Goal: Information Seeking & Learning: Learn about a topic

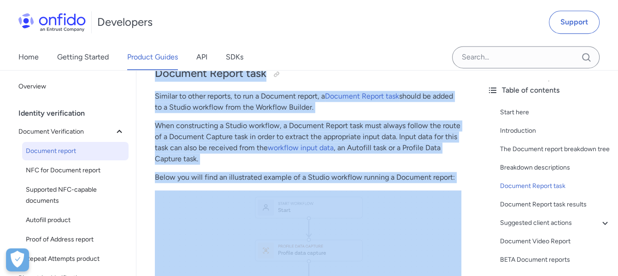
scroll to position [4228, 0]
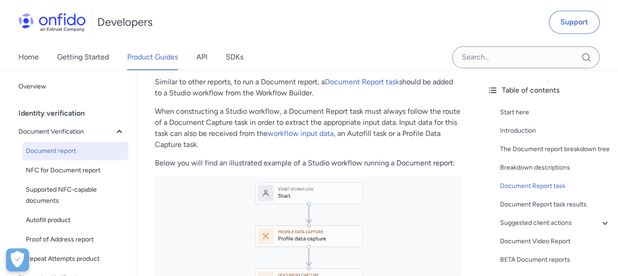
drag, startPoint x: 162, startPoint y: 121, endPoint x: 418, endPoint y: 86, distance: 258.9
copy table "Breakdown Sub-breakdown Description Age validation Asserts whether the age calc…"
click at [418, 35] on td "Asserts whether the document's NFC chip is original or cloned (only available f…" at bounding box center [372, 11] width 184 height 48
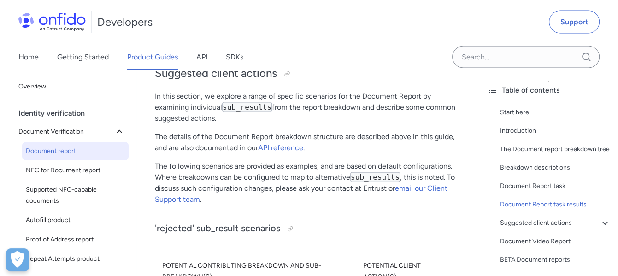
scroll to position [4873, 0]
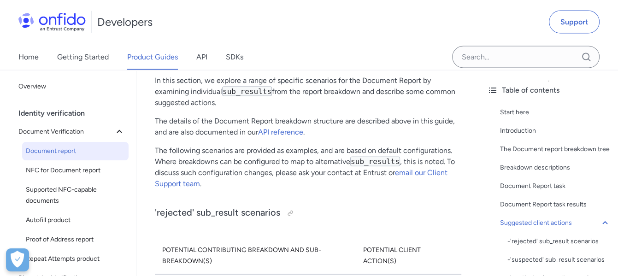
drag, startPoint x: 201, startPoint y: 134, endPoint x: 199, endPoint y: 126, distance: 8.6
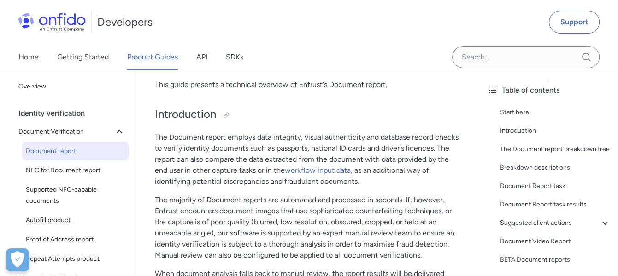
scroll to position [138, 0]
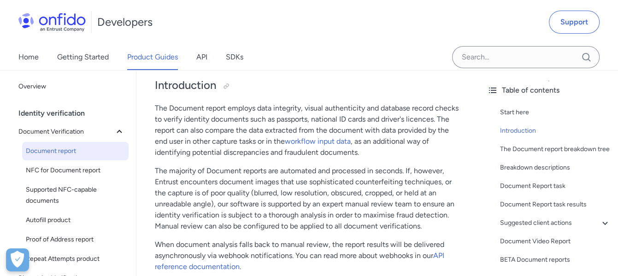
click at [246, 106] on p "The Document report employs data integrity, visual authenticity and database re…" at bounding box center [308, 130] width 306 height 55
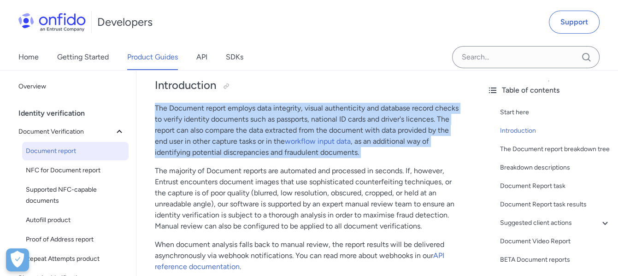
click at [246, 106] on p "The Document report employs data integrity, visual authenticity and database re…" at bounding box center [308, 130] width 306 height 55
drag, startPoint x: 246, startPoint y: 106, endPoint x: 240, endPoint y: 117, distance: 11.8
click at [240, 117] on p "The Document report employs data integrity, visual authenticity and database re…" at bounding box center [308, 130] width 306 height 55
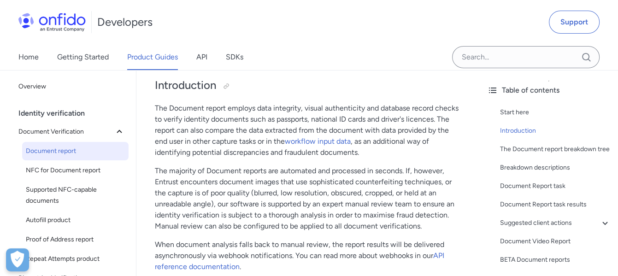
click at [237, 171] on p "The majority of Document reports are automated and processed in seconds. If, ho…" at bounding box center [308, 198] width 306 height 66
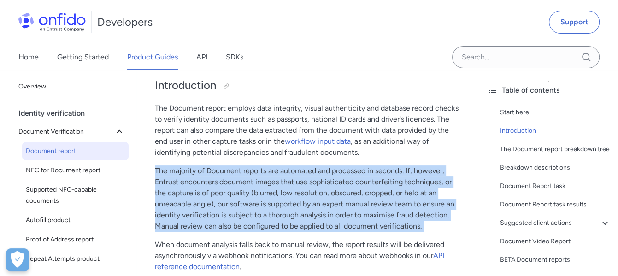
click at [237, 171] on p "The majority of Document reports are automated and processed in seconds. If, ho…" at bounding box center [308, 198] width 306 height 66
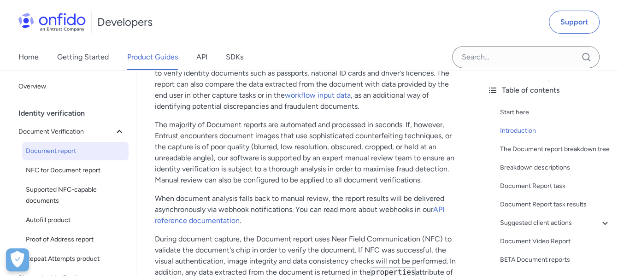
click at [233, 198] on p "When document analysis falls back to manual review, the report results will be …" at bounding box center [308, 209] width 306 height 33
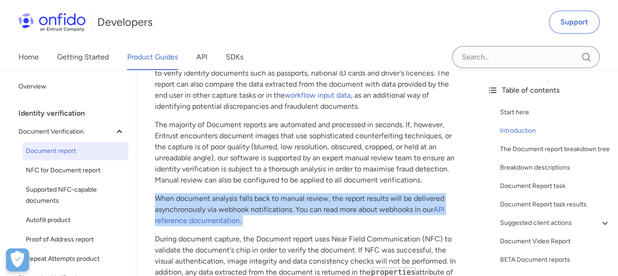
click at [233, 198] on p "When document analysis falls back to manual review, the report results will be …" at bounding box center [308, 209] width 306 height 33
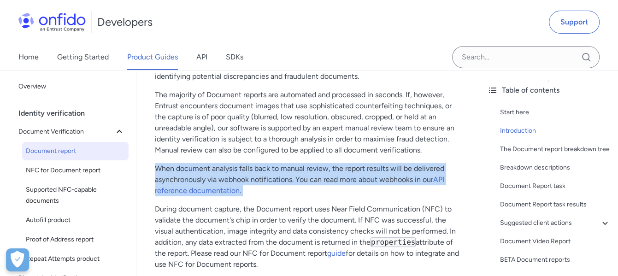
scroll to position [276, 0]
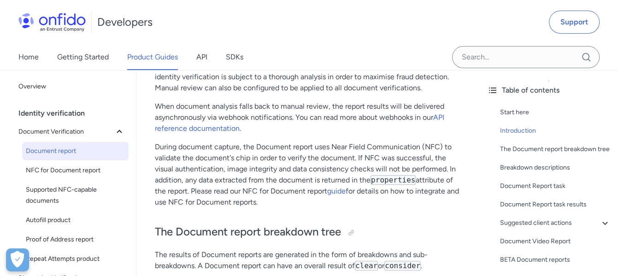
click at [242, 146] on p "During document capture, the Document report uses Near Field Communication (NFC…" at bounding box center [308, 174] width 306 height 66
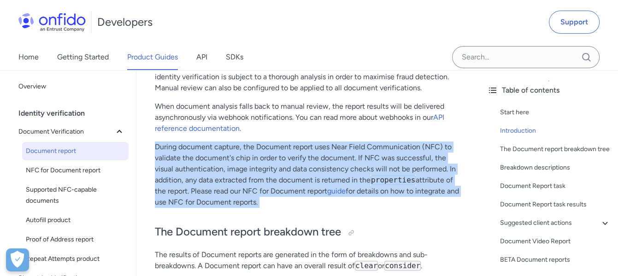
click at [242, 146] on p "During document capture, the Document report uses Near Field Communication (NFC…" at bounding box center [308, 174] width 306 height 66
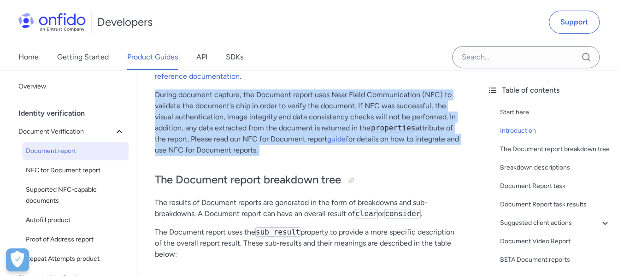
scroll to position [368, 0]
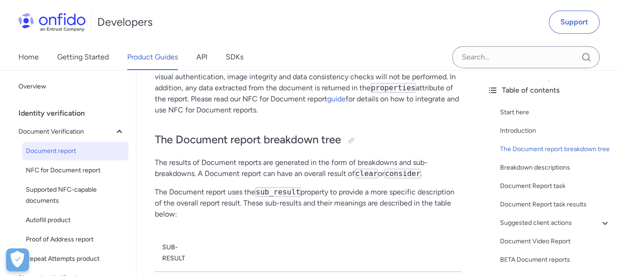
click at [237, 163] on p "The results of Document reports are generated in the form of breakdowns and sub…" at bounding box center [308, 168] width 306 height 22
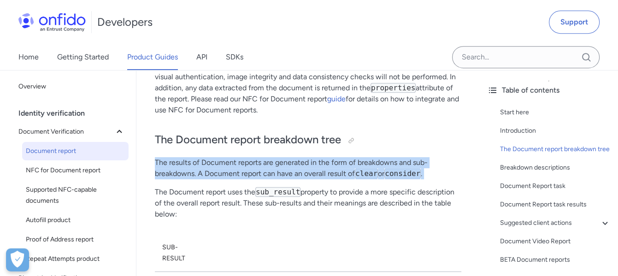
click at [237, 163] on p "The results of Document reports are generated in the form of breakdowns and sub…" at bounding box center [308, 168] width 306 height 22
click at [236, 163] on p "The results of Document reports are generated in the form of breakdowns and sub…" at bounding box center [308, 168] width 306 height 22
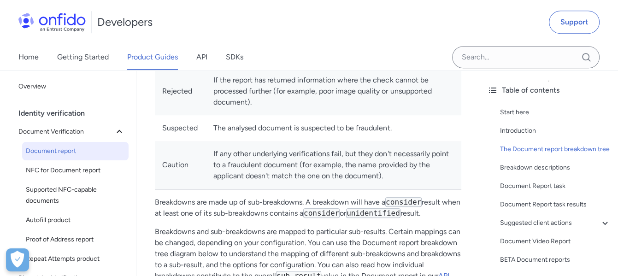
scroll to position [553, 0]
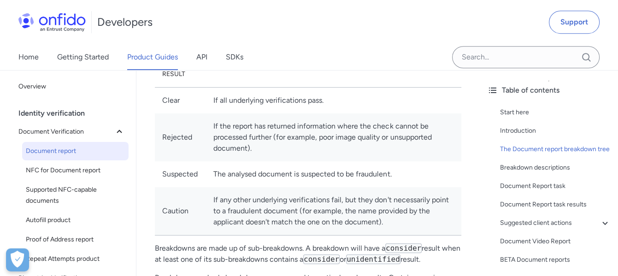
click at [228, 122] on td "If the report has returned information where the check cannot be processed furt…" at bounding box center [333, 137] width 255 height 48
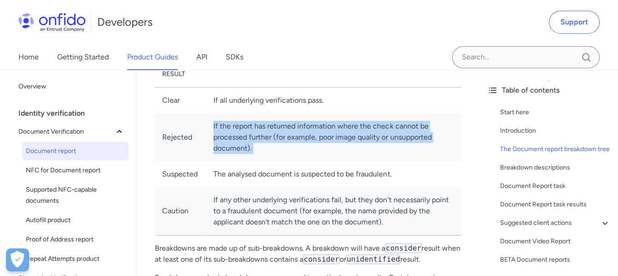
click at [228, 122] on td "If the report has returned information where the check cannot be processed furt…" at bounding box center [333, 137] width 255 height 48
copy td "If the report has returned information where the check cannot be processed furt…"
click at [238, 135] on td "If the report has returned information where the check cannot be processed furt…" at bounding box center [333, 137] width 255 height 48
drag, startPoint x: 212, startPoint y: 125, endPoint x: 261, endPoint y: 151, distance: 55.6
click at [261, 151] on td "If the report has returned information where the check cannot be processed furt…" at bounding box center [333, 137] width 255 height 48
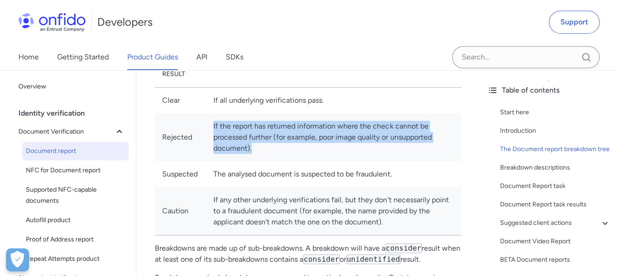
copy td "If the report has returned information where the check cannot be processed furt…"
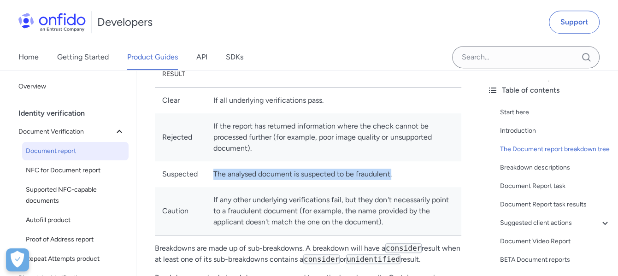
drag, startPoint x: 228, startPoint y: 173, endPoint x: 398, endPoint y: 172, distance: 169.5
click at [398, 172] on td "The analysed document is suspected to be fraudulent." at bounding box center [333, 174] width 255 height 26
copy td "The analysed document is suspected to be fraudulent."
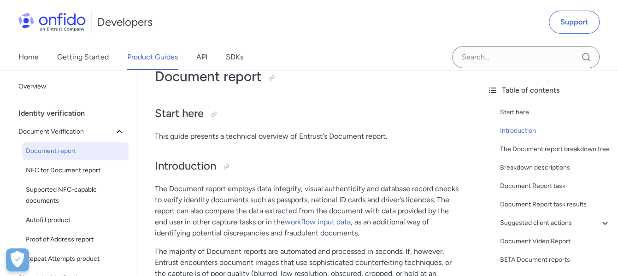
scroll to position [0, 0]
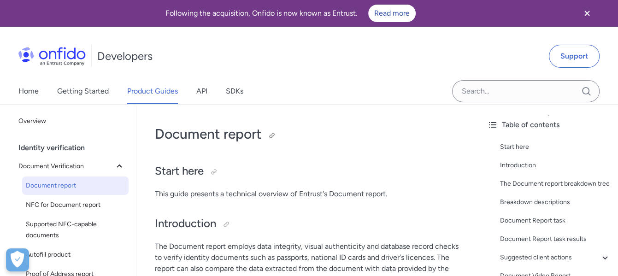
click at [229, 133] on h1 "Document report" at bounding box center [308, 134] width 306 height 18
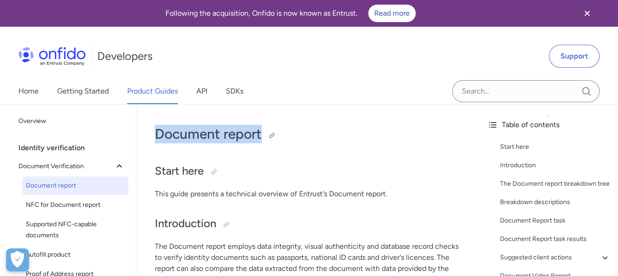
click at [229, 133] on h1 "Document report" at bounding box center [308, 134] width 306 height 18
copy h1 "Document report"
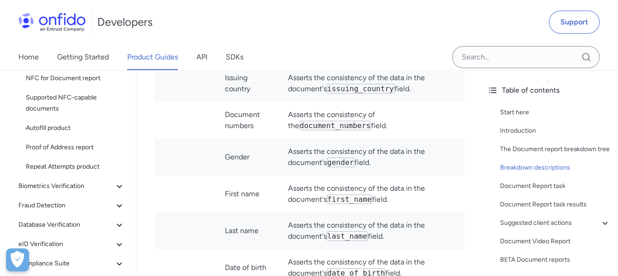
scroll to position [3224, 0]
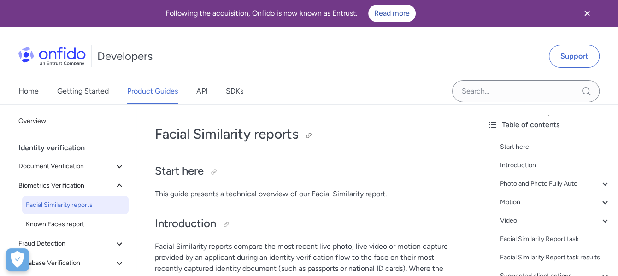
click at [247, 131] on h1 "Facial Similarity reports" at bounding box center [308, 134] width 306 height 18
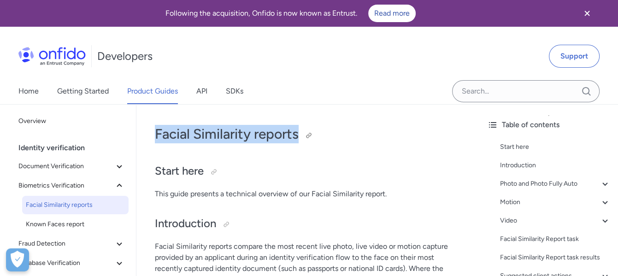
click at [247, 131] on h1 "Facial Similarity reports" at bounding box center [308, 134] width 306 height 18
copy h1 "Facial Similarity reports"
